Goal: Check status

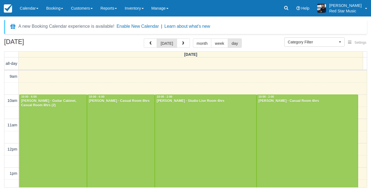
select select
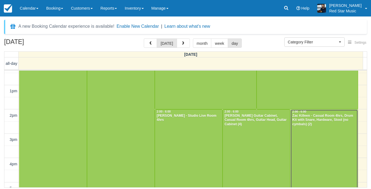
click at [301, 130] on div at bounding box center [324, 157] width 67 height 97
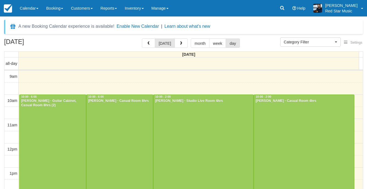
select select
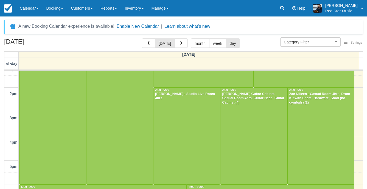
scroll to position [110, 0]
